Goal: Information Seeking & Learning: Learn about a topic

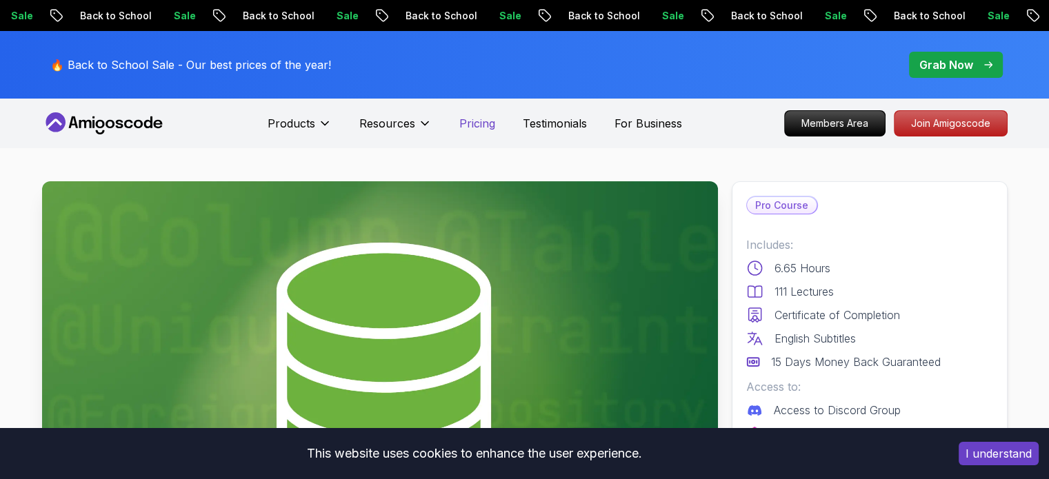
click at [481, 123] on p "Pricing" at bounding box center [477, 123] width 36 height 17
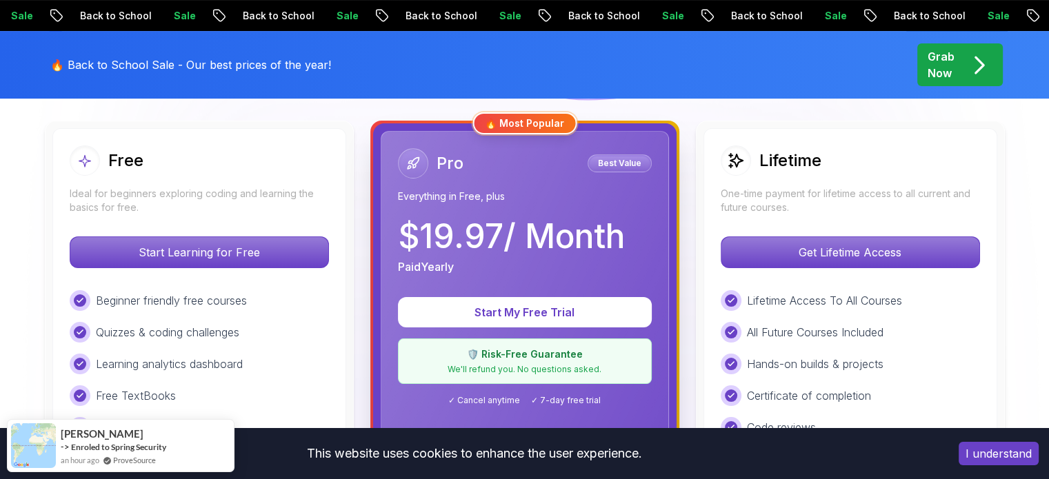
scroll to position [379, 0]
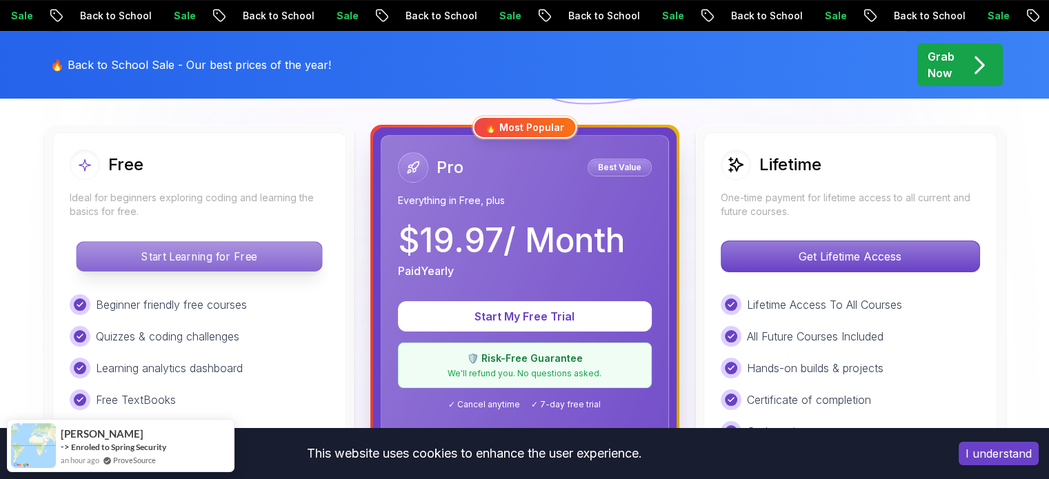
click at [192, 253] on p "Start Learning for Free" at bounding box center [199, 256] width 245 height 29
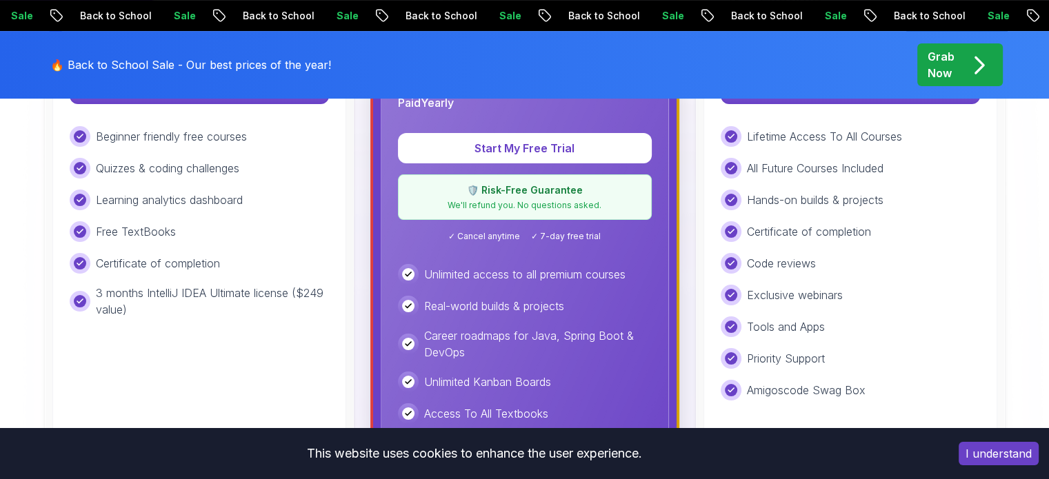
scroll to position [551, 0]
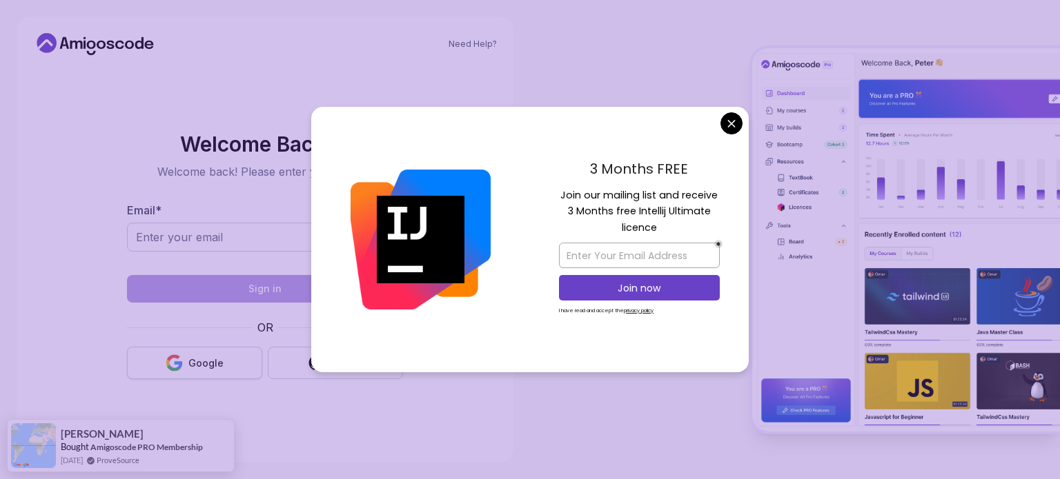
click at [184, 359] on button "Google" at bounding box center [194, 363] width 135 height 32
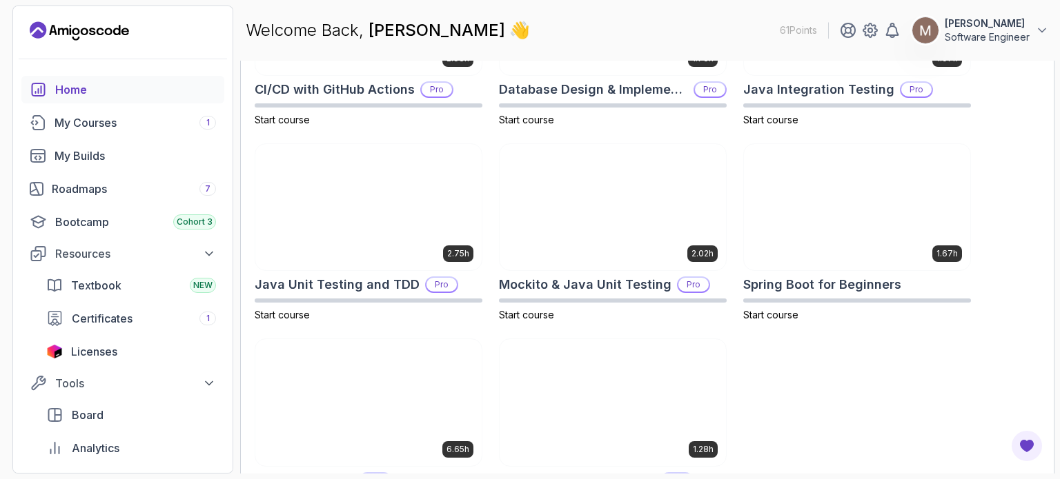
scroll to position [599, 0]
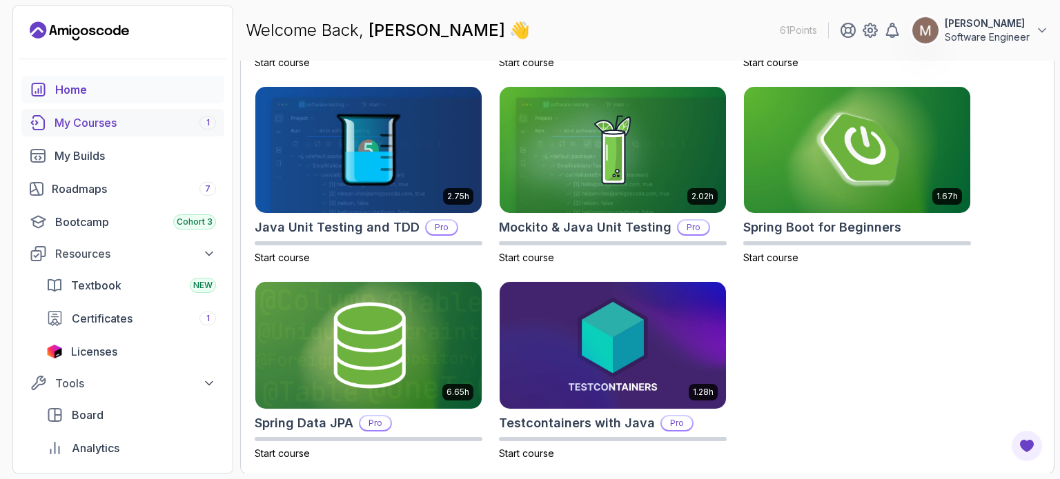
click at [104, 125] on div "My Courses 1" at bounding box center [134, 123] width 161 height 17
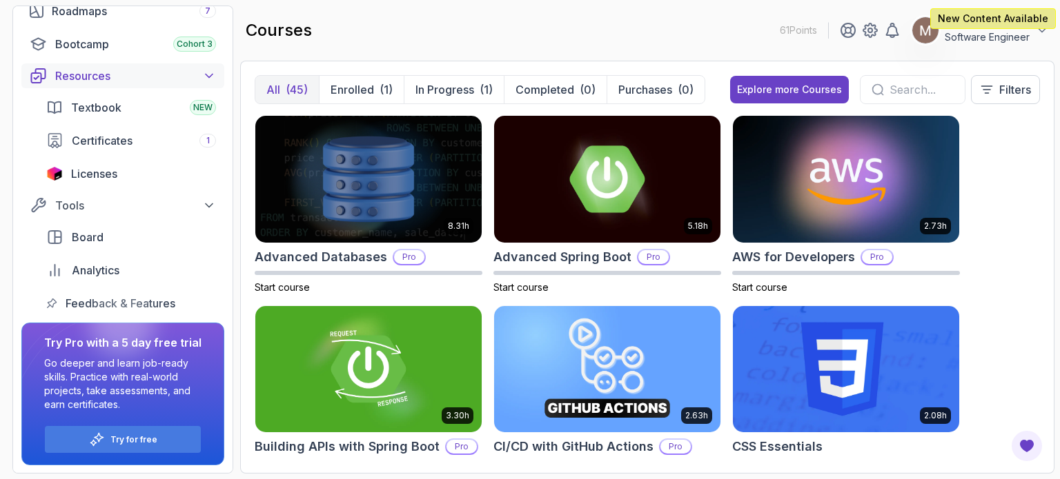
scroll to position [115, 0]
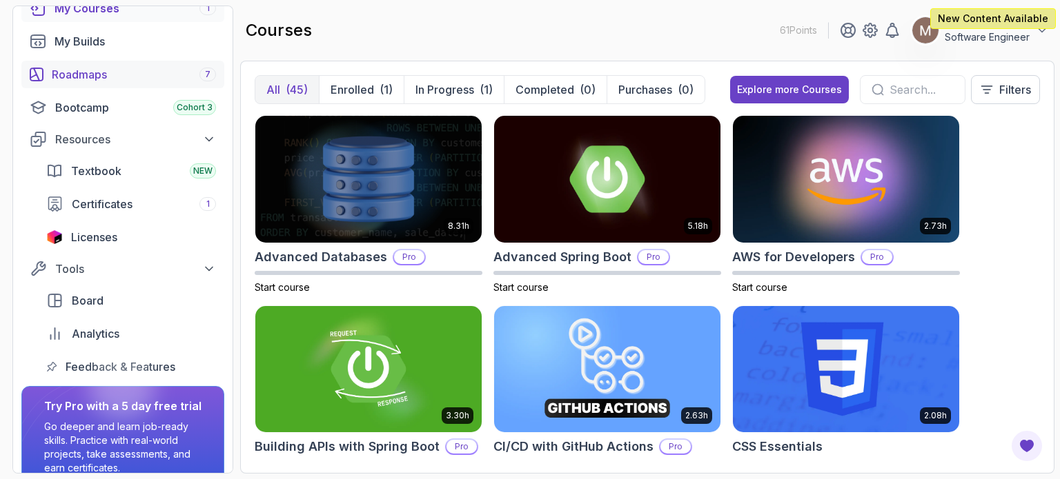
click at [84, 76] on div "Roadmaps 7" at bounding box center [134, 74] width 164 height 17
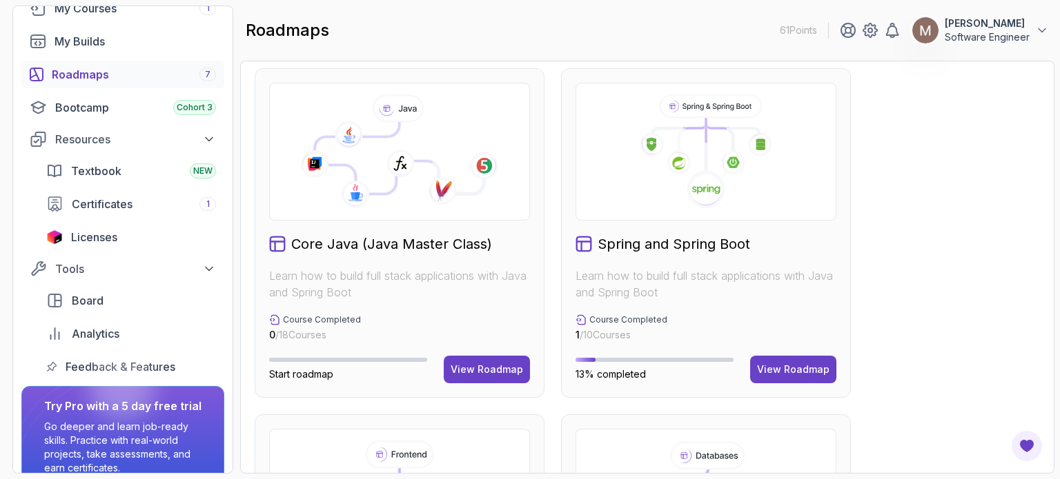
scroll to position [354, 0]
click at [477, 372] on div "View Roadmap" at bounding box center [486, 369] width 72 height 14
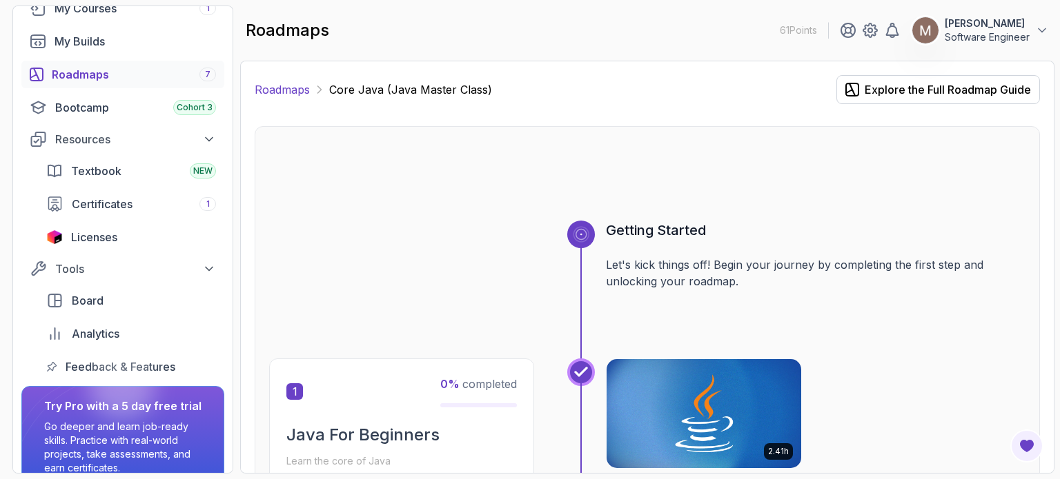
click at [293, 86] on link "Roadmaps" at bounding box center [282, 89] width 55 height 17
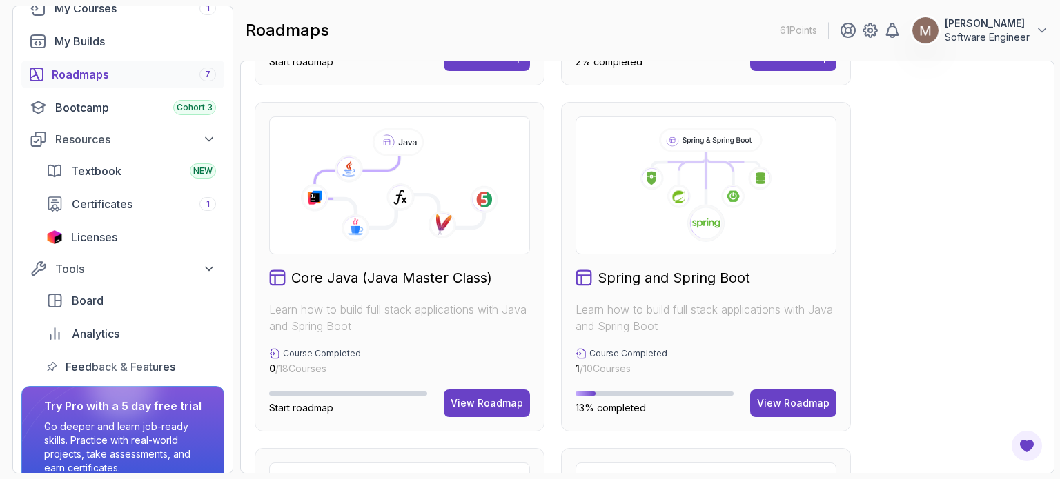
scroll to position [321, 0]
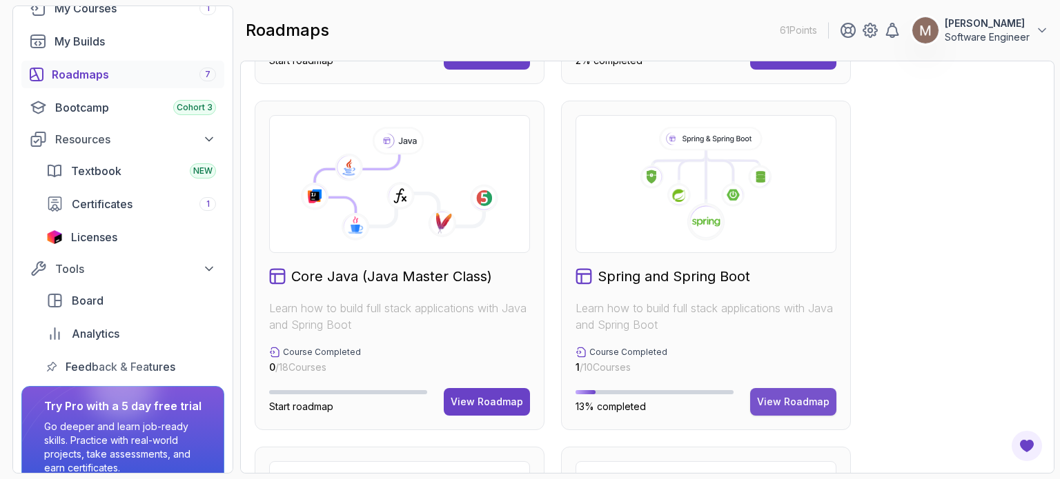
click at [806, 399] on div "View Roadmap" at bounding box center [793, 402] width 72 height 14
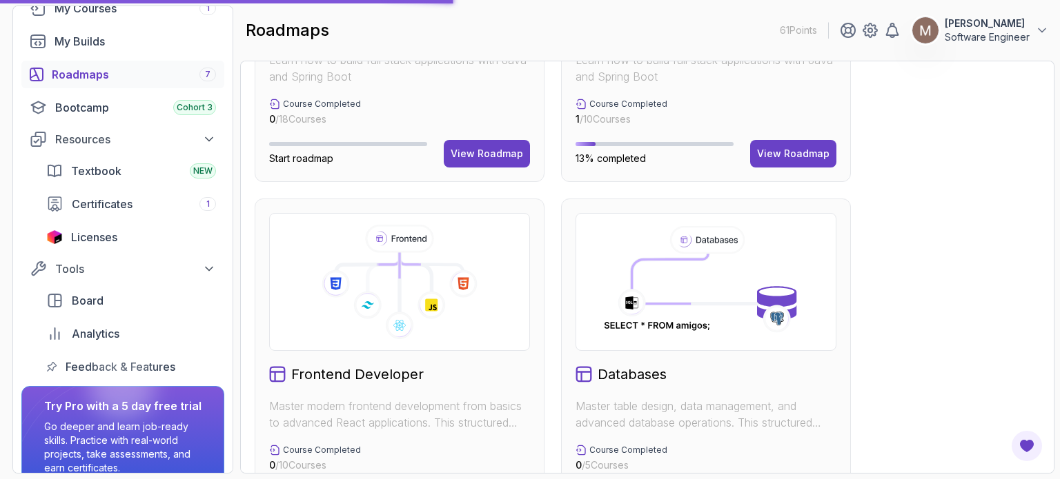
scroll to position [570, 0]
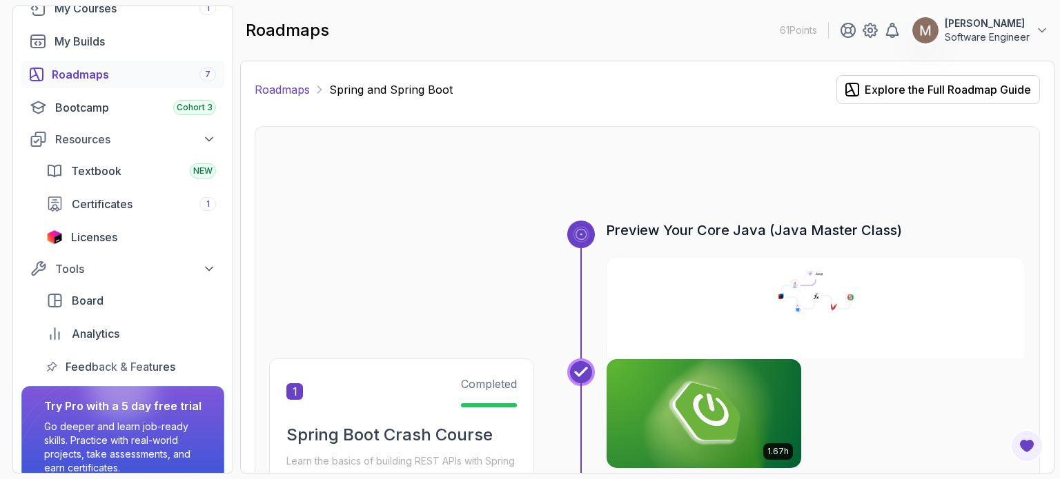
click at [278, 92] on link "Roadmaps" at bounding box center [282, 89] width 55 height 17
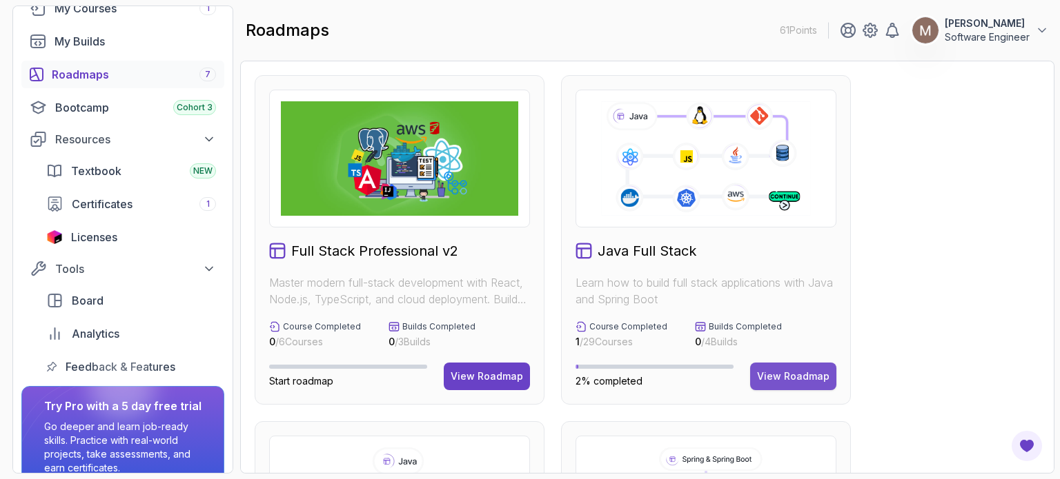
click at [788, 379] on div "View Roadmap" at bounding box center [793, 377] width 72 height 14
click at [796, 375] on div "View Roadmap" at bounding box center [793, 377] width 72 height 14
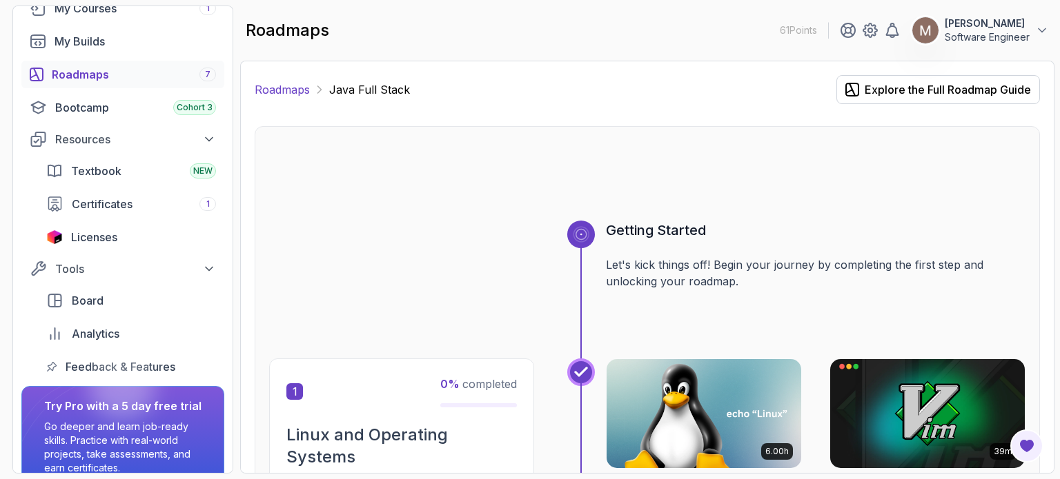
click at [284, 90] on link "Roadmaps" at bounding box center [282, 89] width 55 height 17
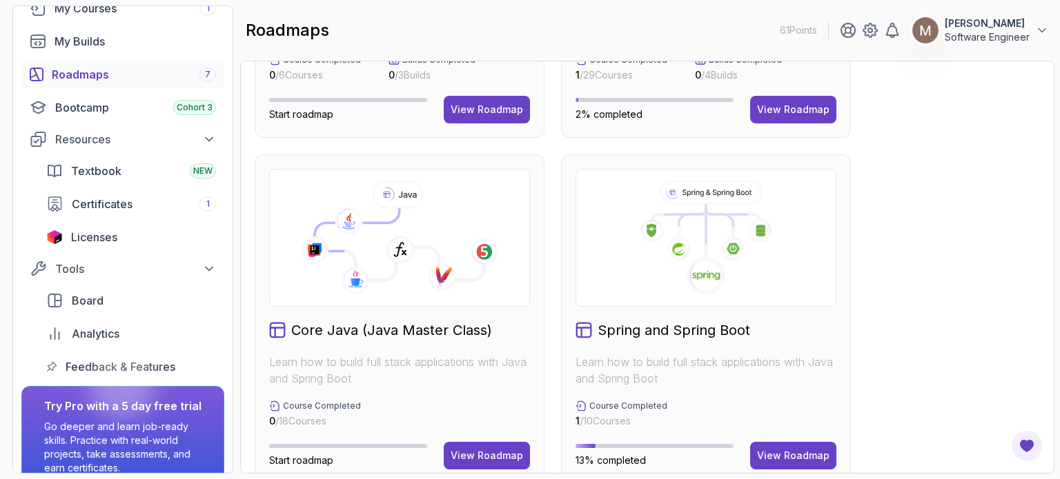
scroll to position [304, 0]
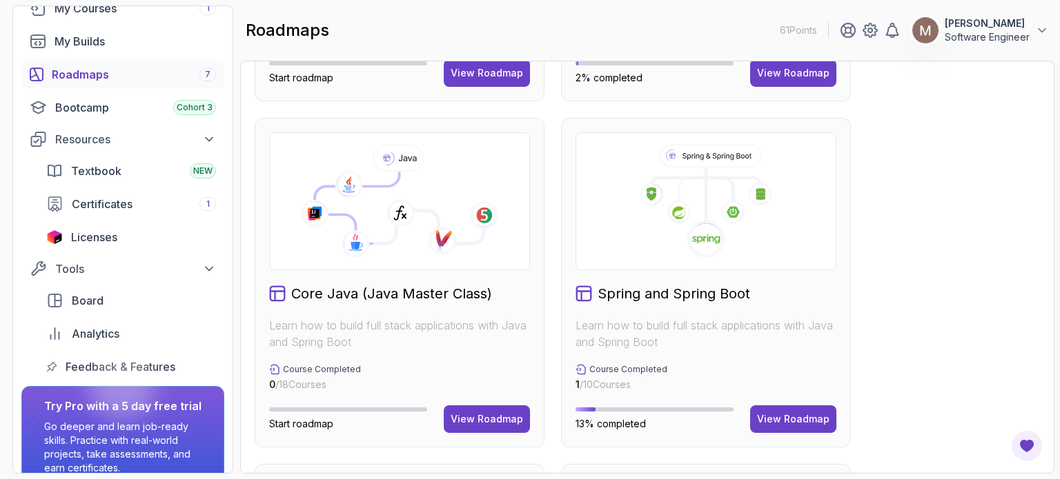
click at [424, 240] on icon at bounding box center [399, 201] width 237 height 115
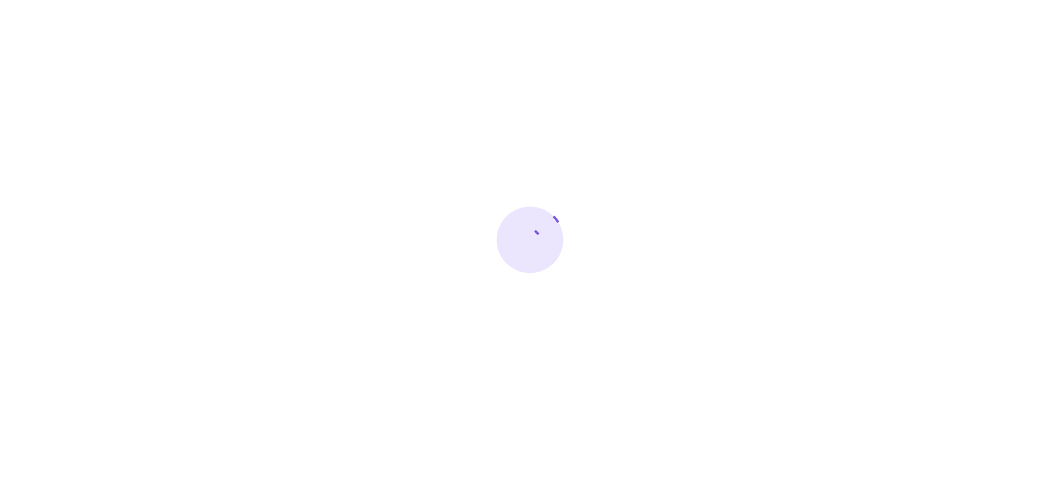
click at [905, 248] on div at bounding box center [530, 239] width 1060 height 479
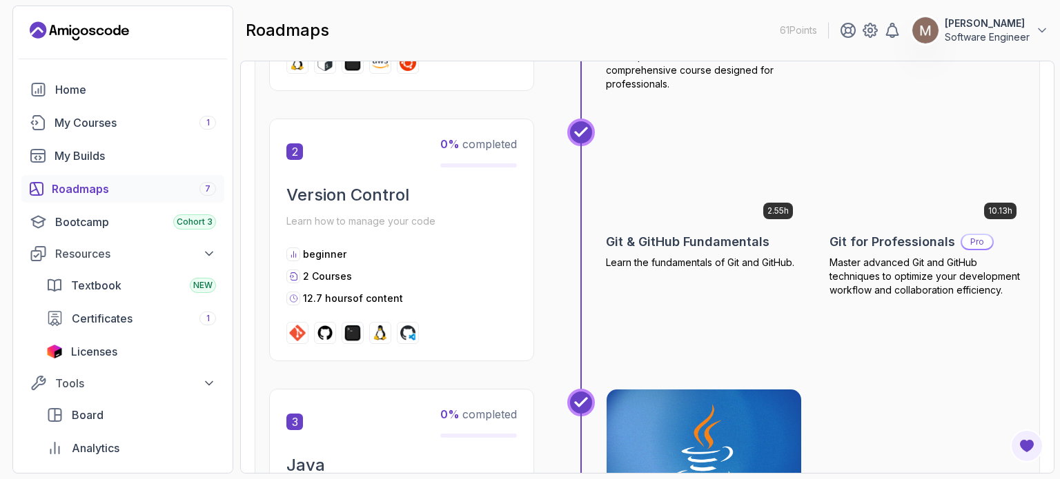
scroll to position [646, 0]
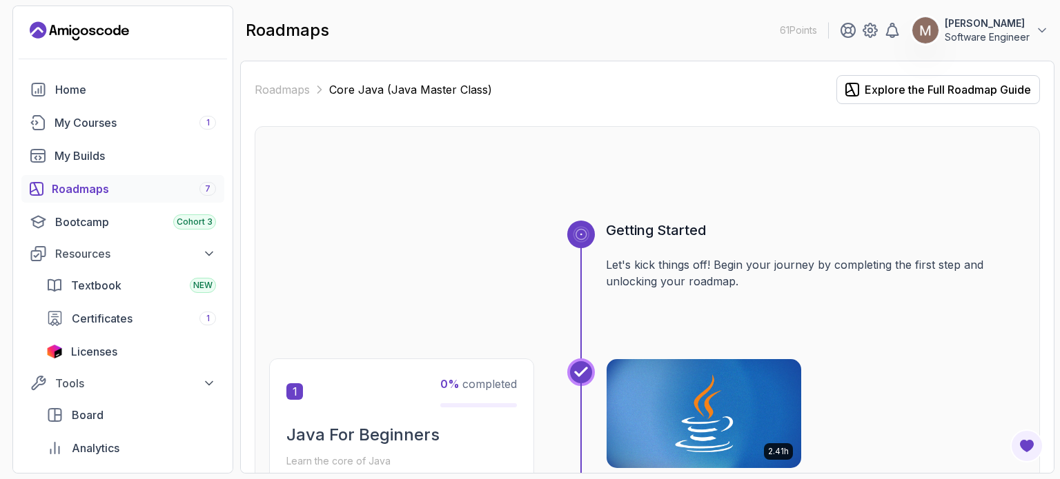
click at [926, 200] on div at bounding box center [647, 188] width 756 height 66
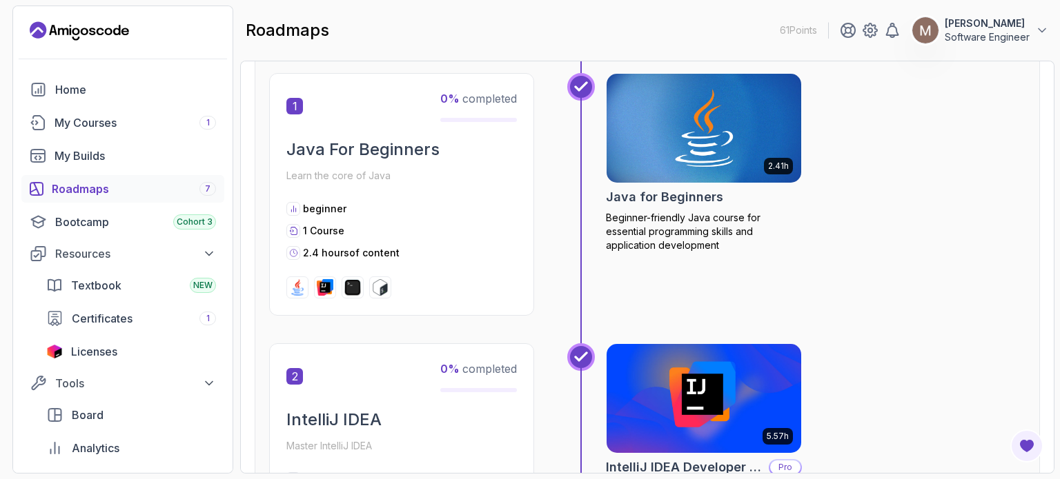
scroll to position [206, 0]
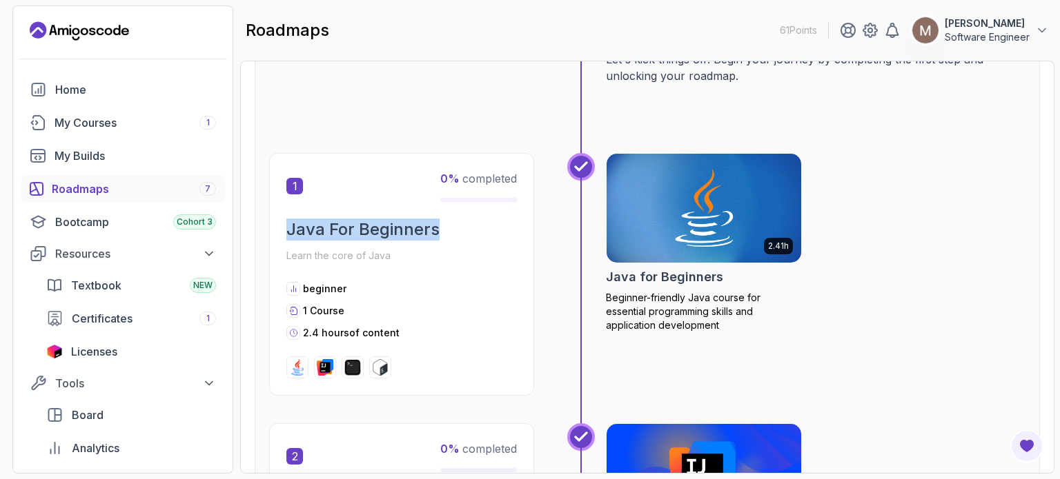
drag, startPoint x: 441, startPoint y: 232, endPoint x: 278, endPoint y: 230, distance: 162.8
click at [278, 230] on div "1 0 % completed Java For Beginners Learn the core of Java beginner 1 Course 2.4…" at bounding box center [401, 274] width 265 height 243
copy h2 "Java For Beginners"
